Goal: Task Accomplishment & Management: Use online tool/utility

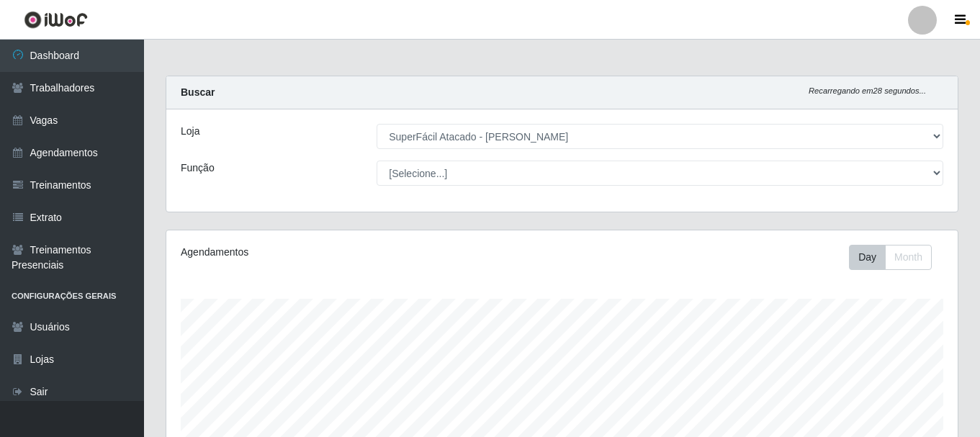
select select "399"
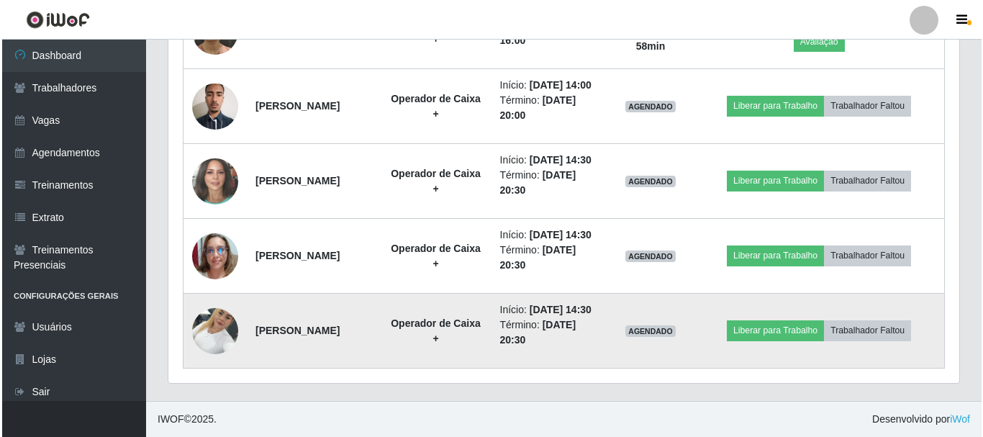
scroll to position [910, 0]
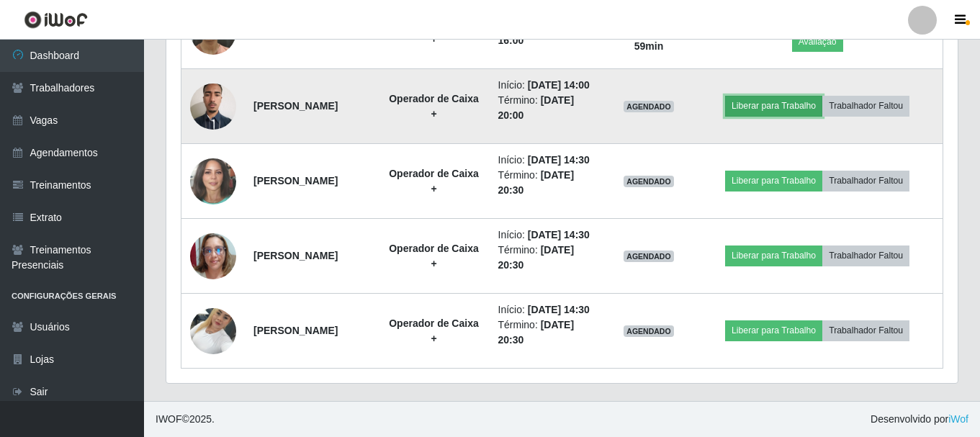
click at [795, 116] on button "Liberar para Trabalho" at bounding box center [773, 106] width 97 height 20
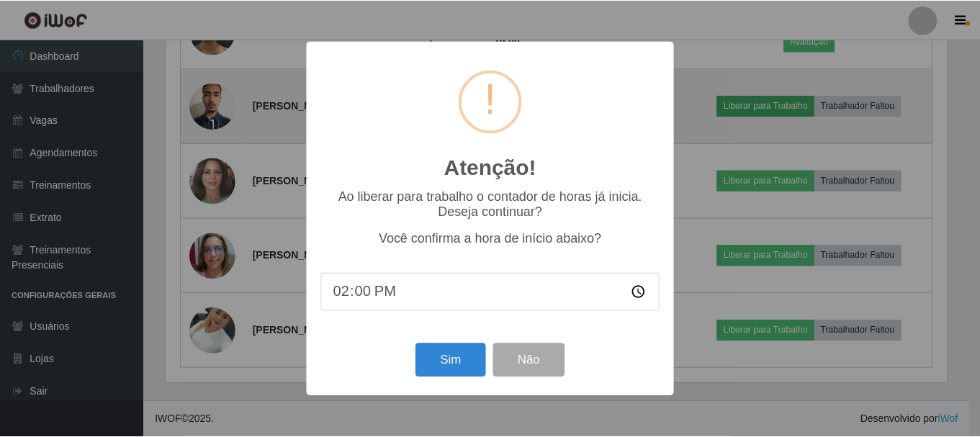
scroll to position [299, 784]
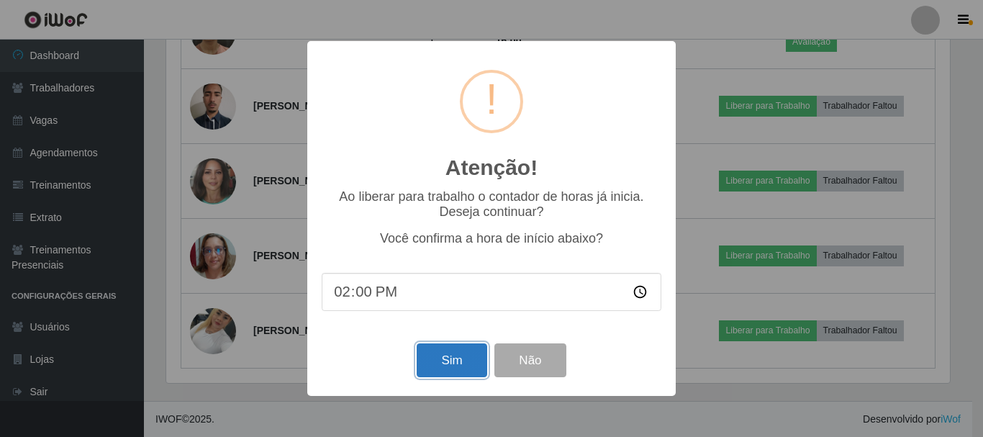
click at [464, 366] on button "Sim" at bounding box center [452, 360] width 70 height 34
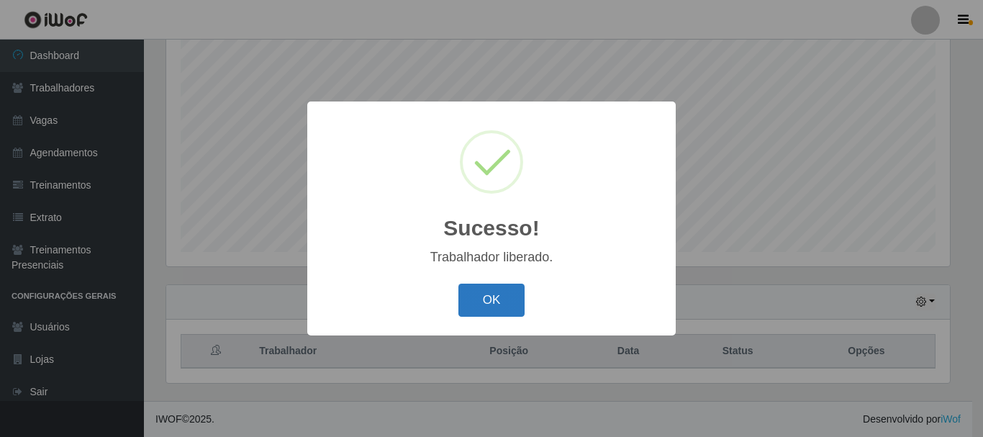
click at [511, 300] on button "OK" at bounding box center [491, 301] width 67 height 34
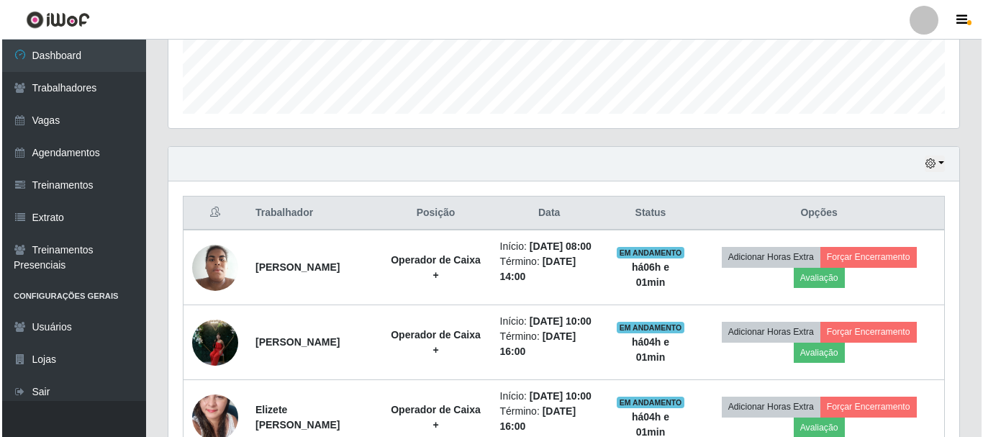
scroll to position [407, 0]
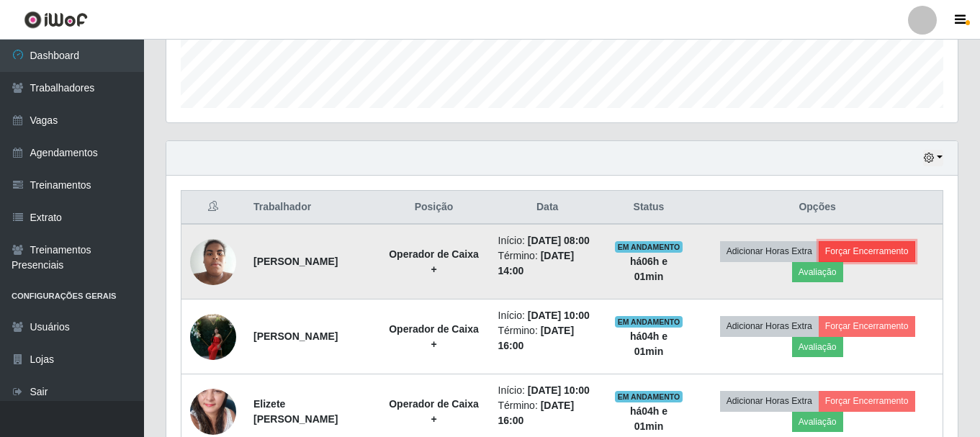
click at [891, 255] on button "Forçar Encerramento" at bounding box center [866, 251] width 96 height 20
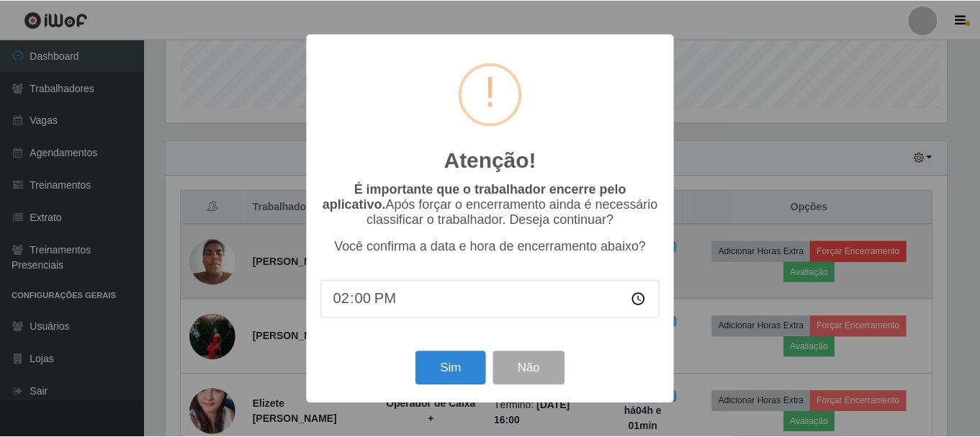
scroll to position [299, 784]
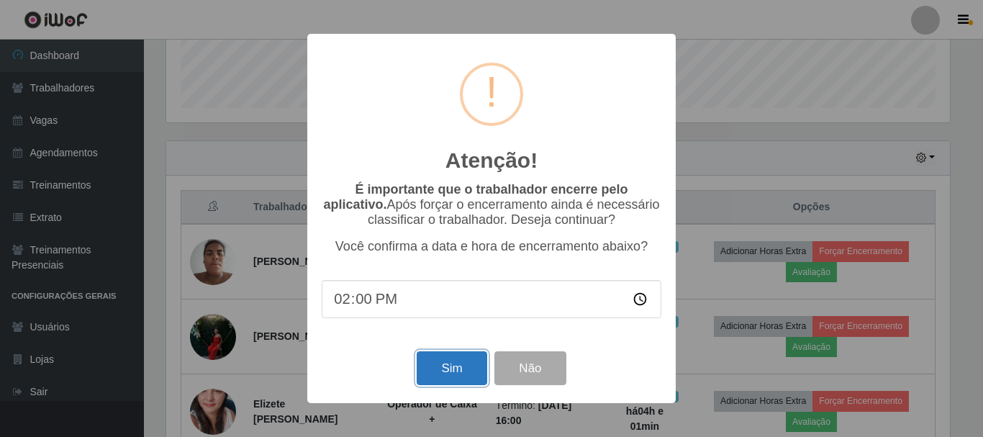
click at [454, 365] on button "Sim" at bounding box center [452, 368] width 70 height 34
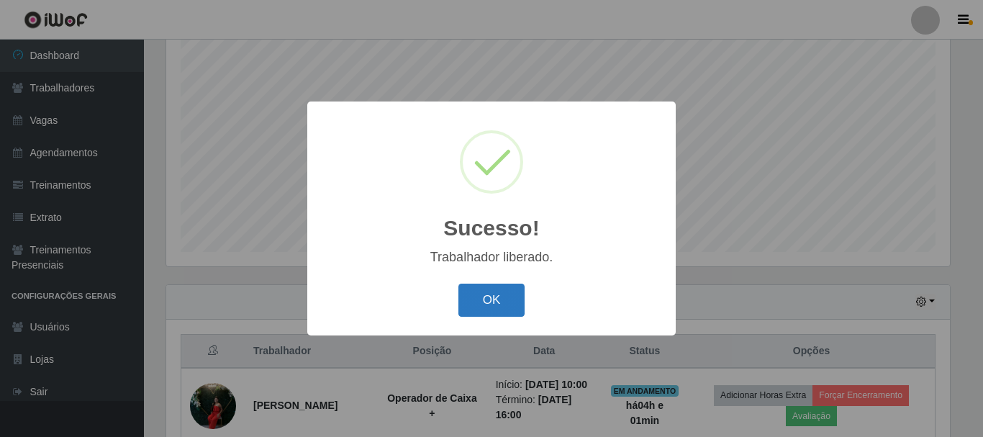
click at [487, 297] on button "OK" at bounding box center [491, 301] width 67 height 34
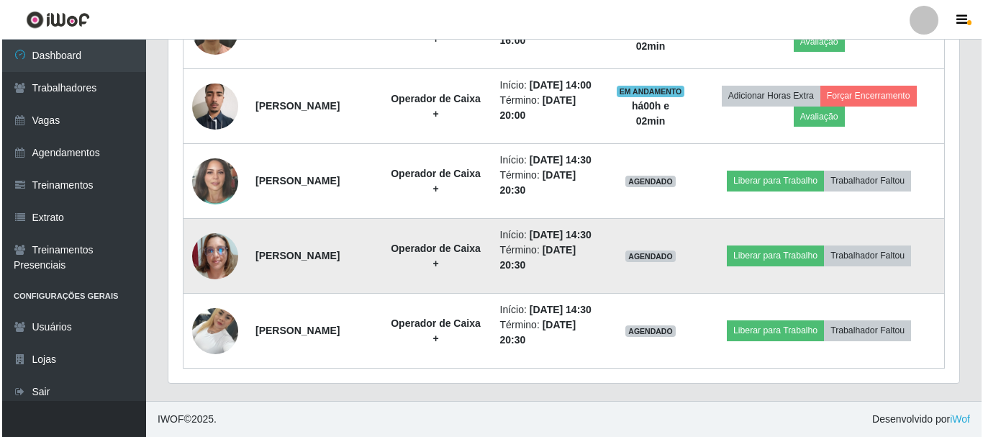
scroll to position [892, 0]
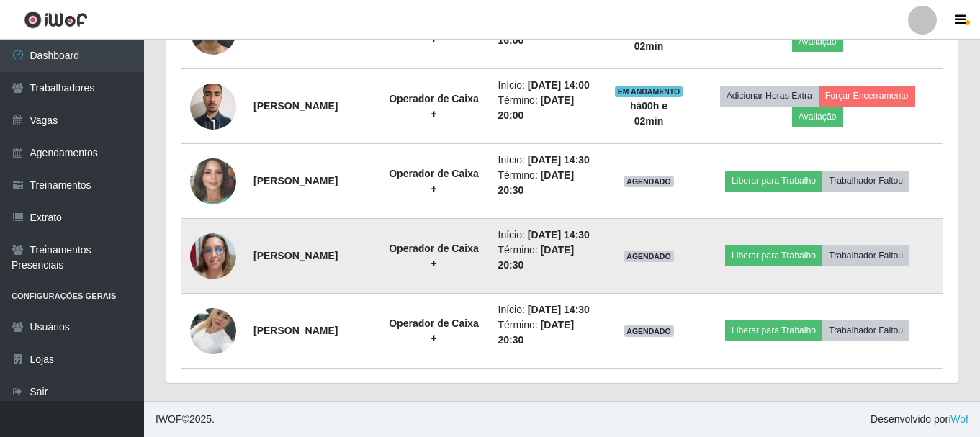
click at [192, 233] on img at bounding box center [213, 256] width 46 height 46
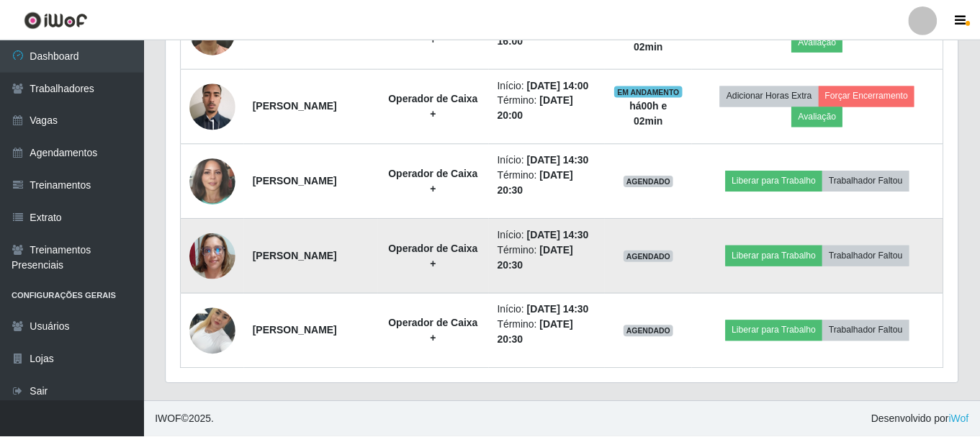
scroll to position [299, 784]
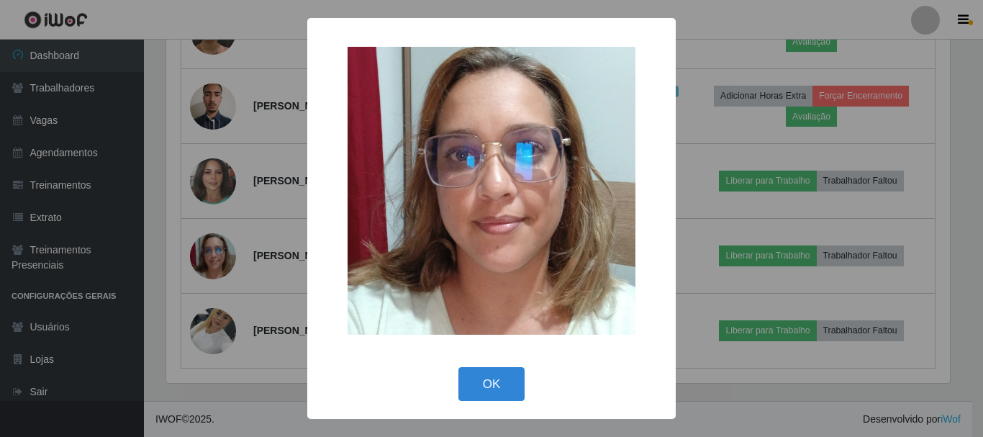
click at [797, 207] on div "× OK Cancel" at bounding box center [491, 218] width 983 height 437
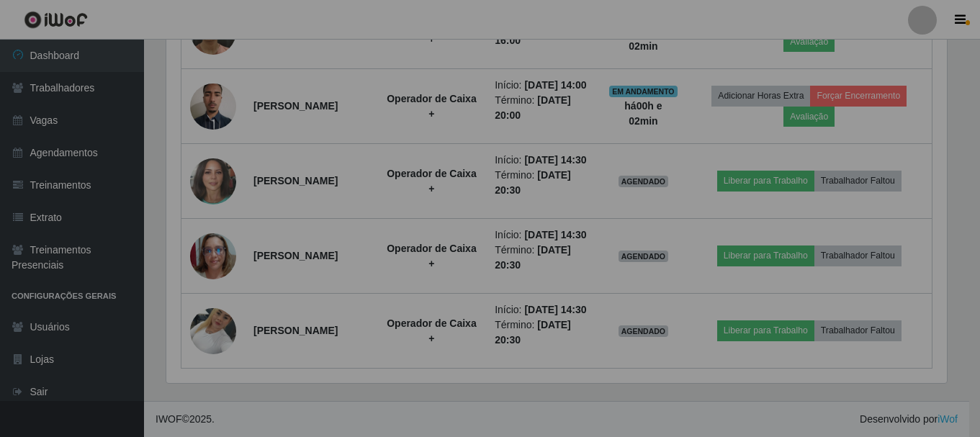
scroll to position [299, 791]
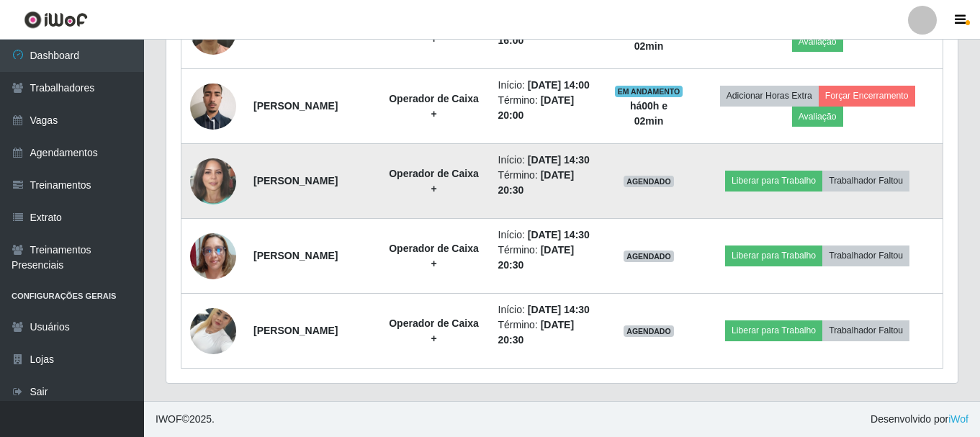
click at [209, 154] on img at bounding box center [213, 181] width 46 height 55
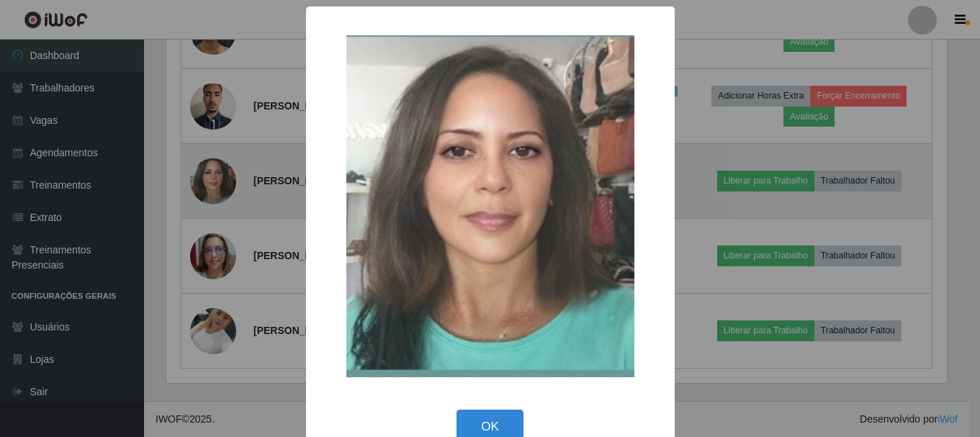
scroll to position [299, 784]
click at [458, 410] on button "OK" at bounding box center [491, 427] width 67 height 34
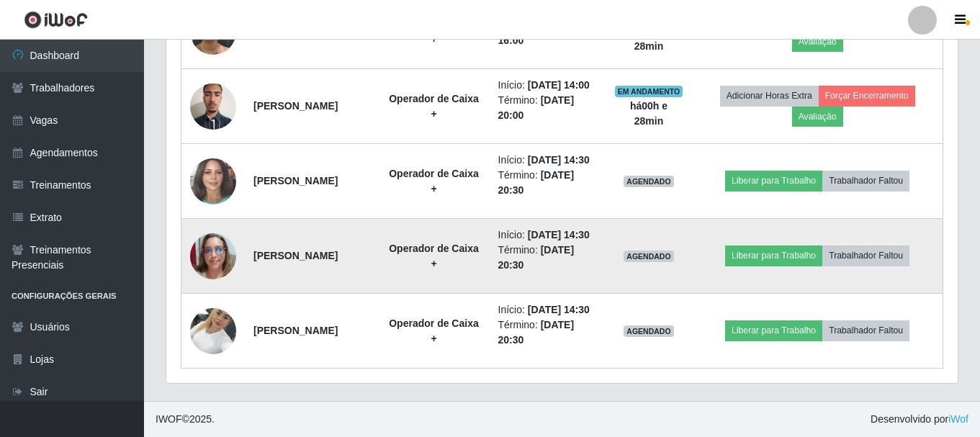
scroll to position [820, 0]
click at [782, 266] on button "Liberar para Trabalho" at bounding box center [773, 255] width 97 height 20
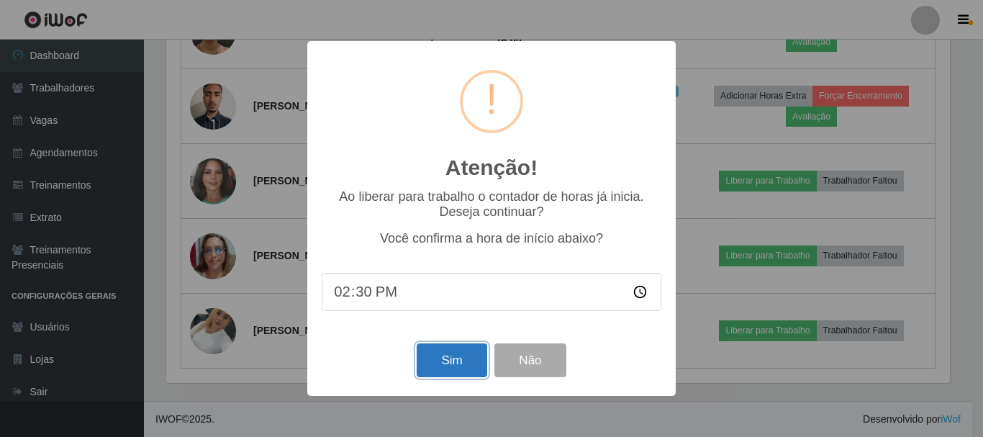
click at [451, 356] on button "Sim" at bounding box center [452, 360] width 70 height 34
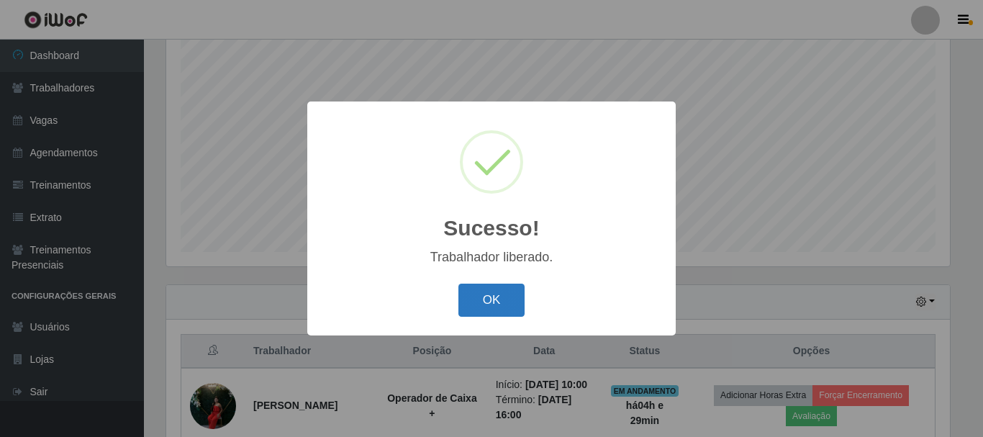
click at [502, 297] on button "OK" at bounding box center [491, 301] width 67 height 34
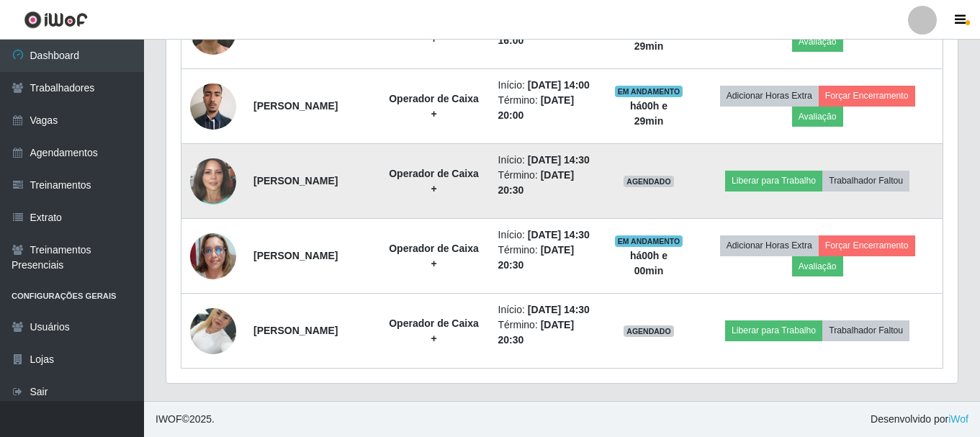
scroll to position [892, 0]
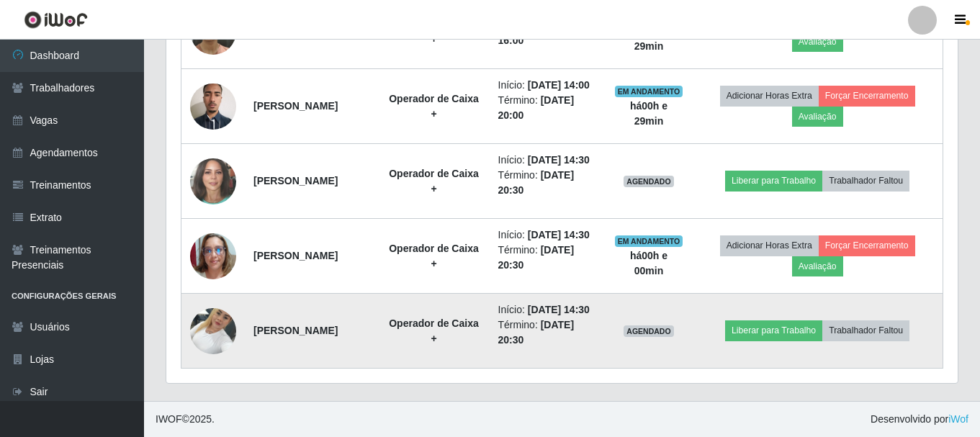
click at [215, 328] on img at bounding box center [213, 330] width 46 height 61
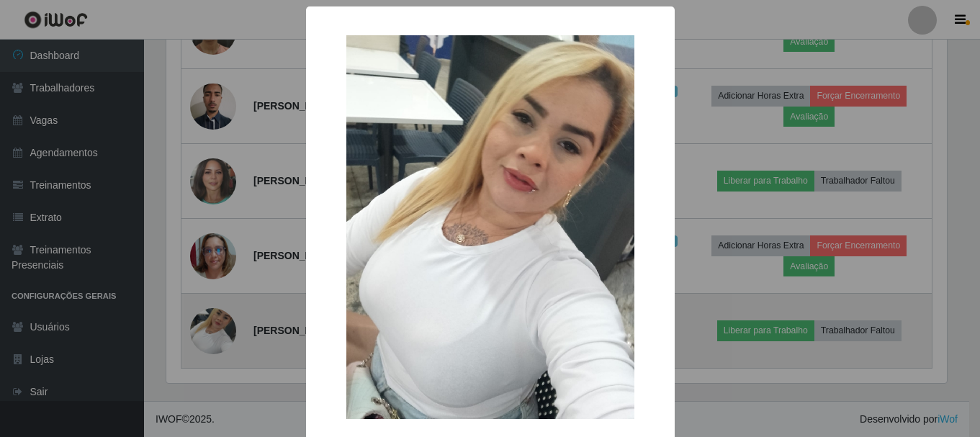
scroll to position [299, 784]
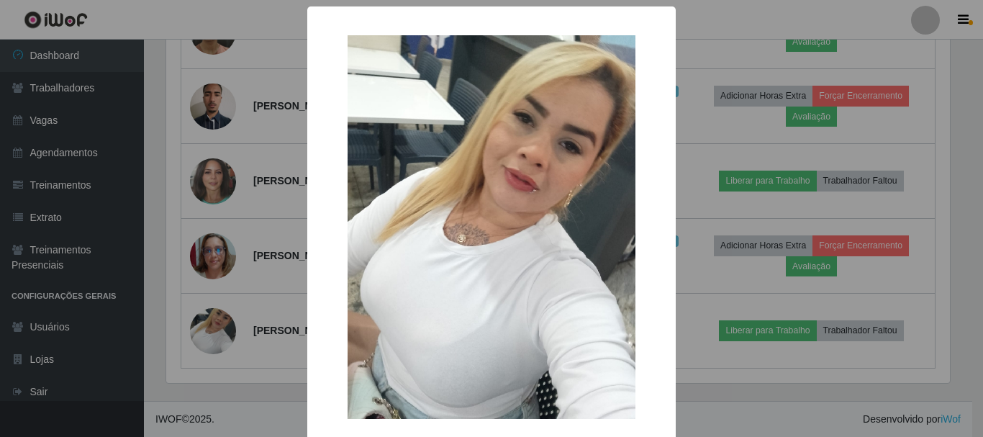
click at [210, 138] on div "× OK Cancel" at bounding box center [491, 218] width 983 height 437
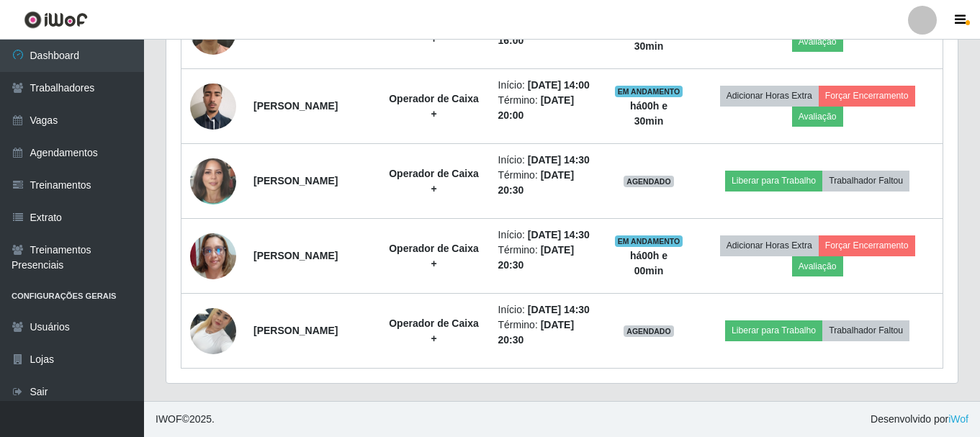
scroll to position [892, 0]
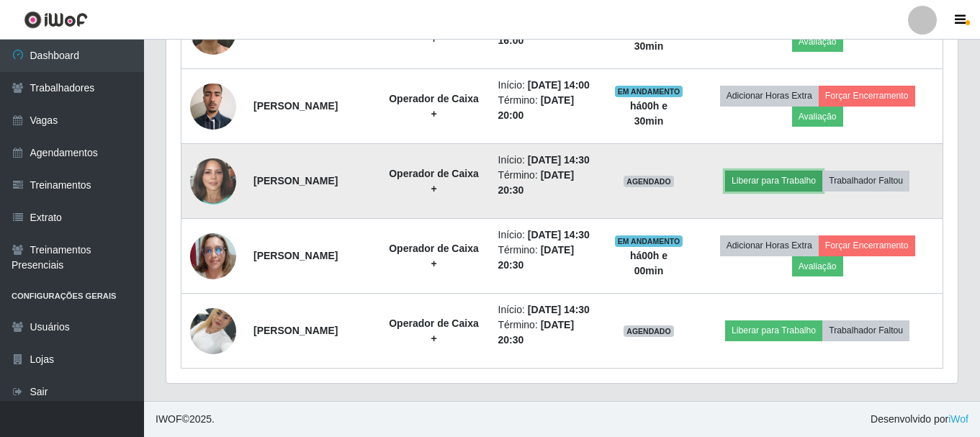
click at [787, 171] on button "Liberar para Trabalho" at bounding box center [773, 181] width 97 height 20
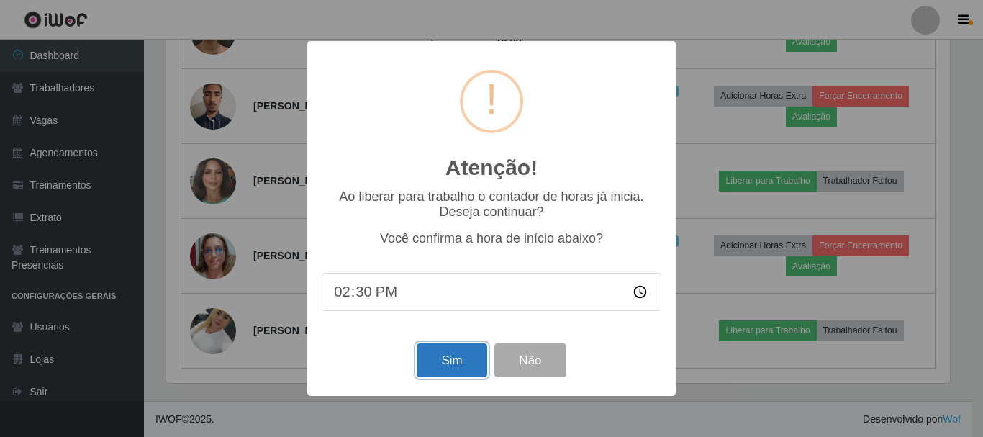
click at [453, 370] on button "Sim" at bounding box center [452, 360] width 70 height 34
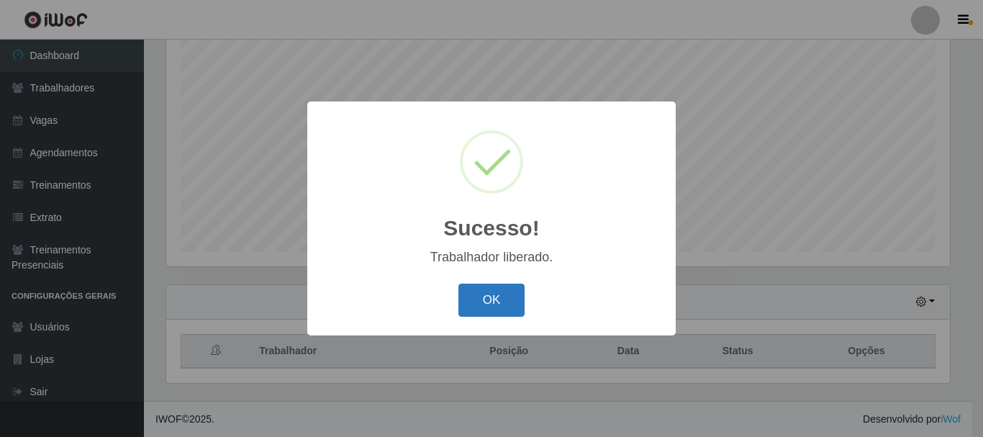
click at [499, 306] on button "OK" at bounding box center [491, 301] width 67 height 34
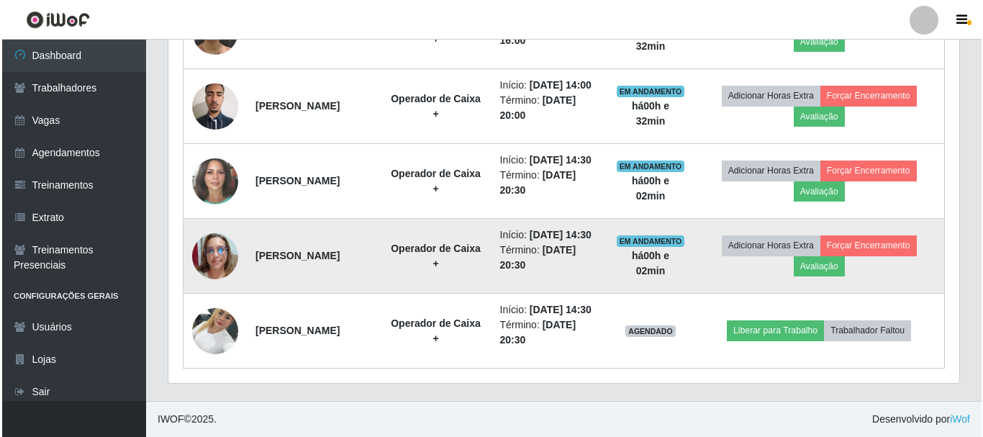
scroll to position [892, 0]
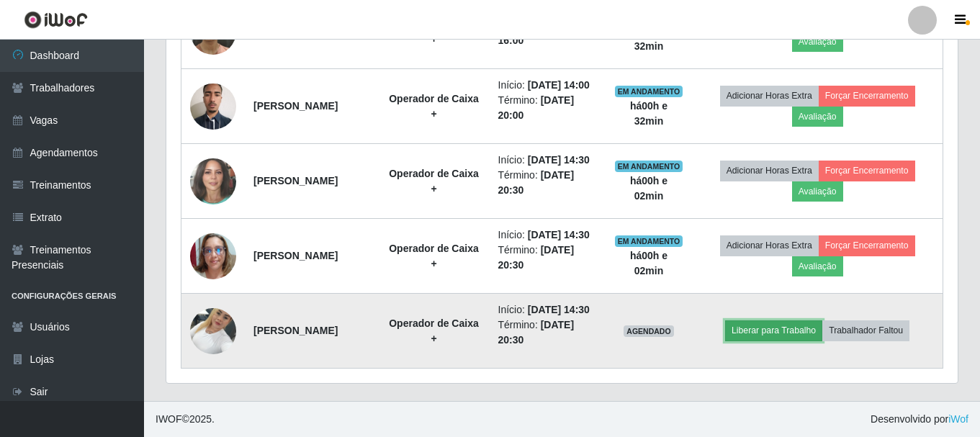
click at [760, 329] on button "Liberar para Trabalho" at bounding box center [773, 330] width 97 height 20
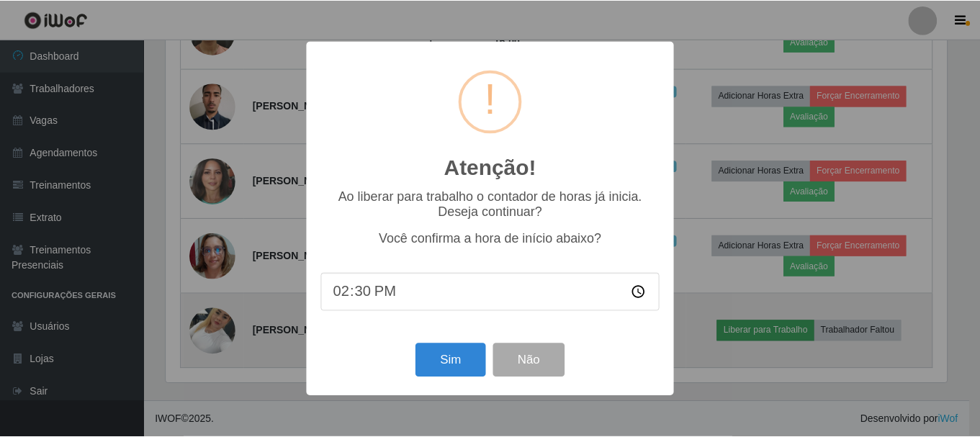
scroll to position [299, 784]
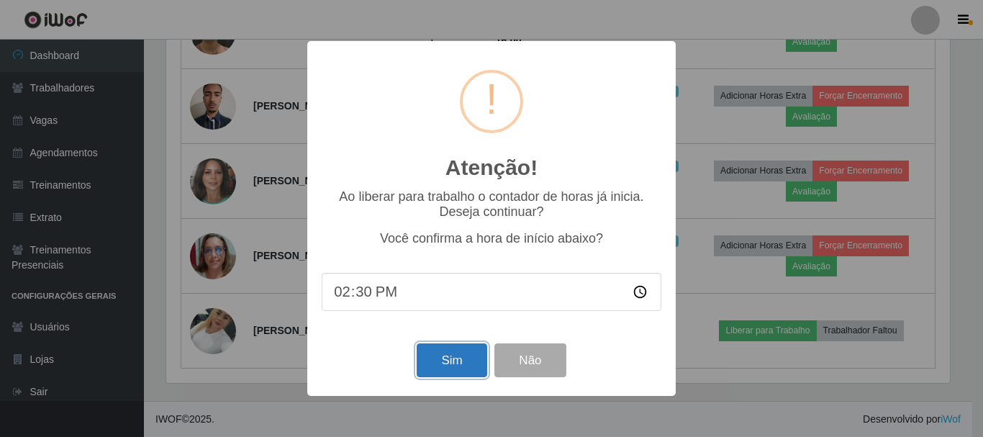
click at [463, 353] on button "Sim" at bounding box center [452, 360] width 70 height 34
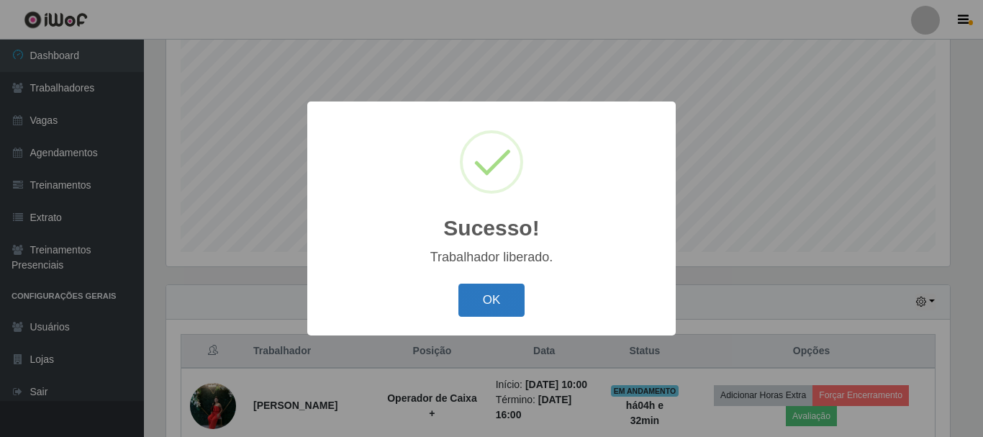
click at [493, 296] on button "OK" at bounding box center [491, 301] width 67 height 34
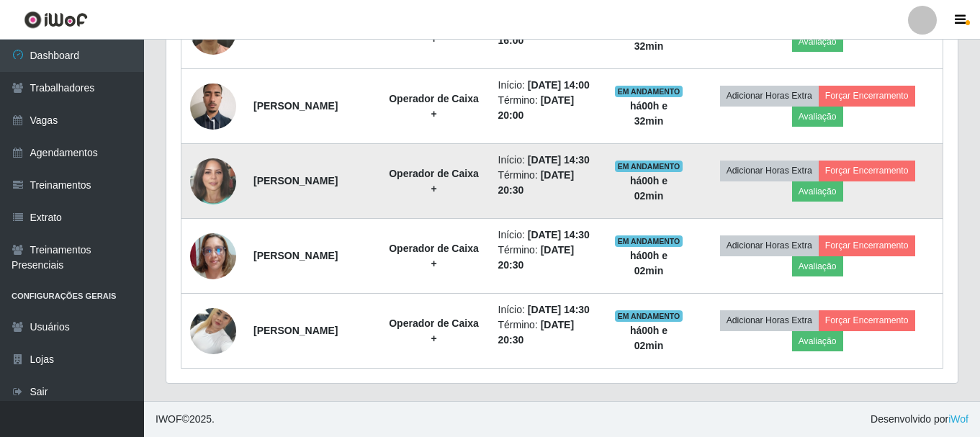
scroll to position [892, 0]
